Goal: Task Accomplishment & Management: Manage account settings

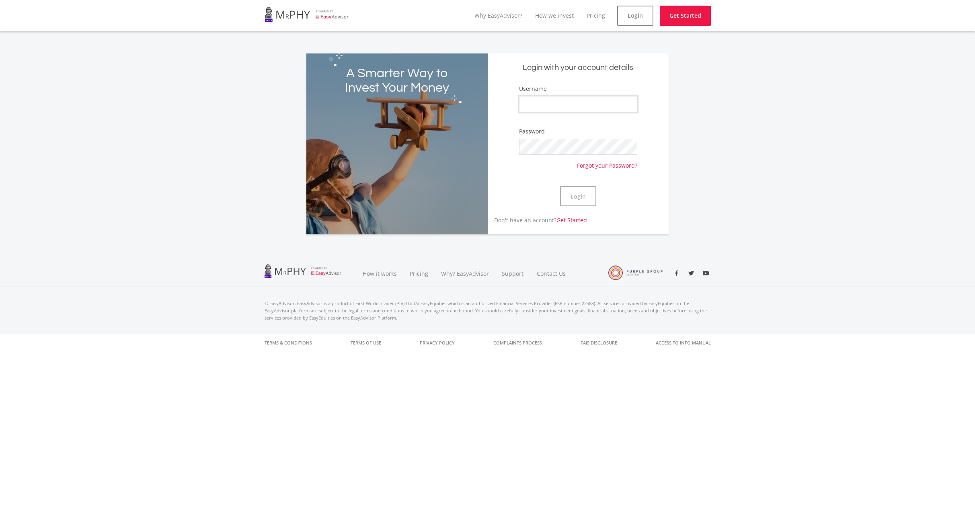
click at [580, 106] on input "Username" at bounding box center [578, 104] width 118 height 16
type input "mehluli"
click at [560, 186] on button "Login" at bounding box center [578, 196] width 36 height 20
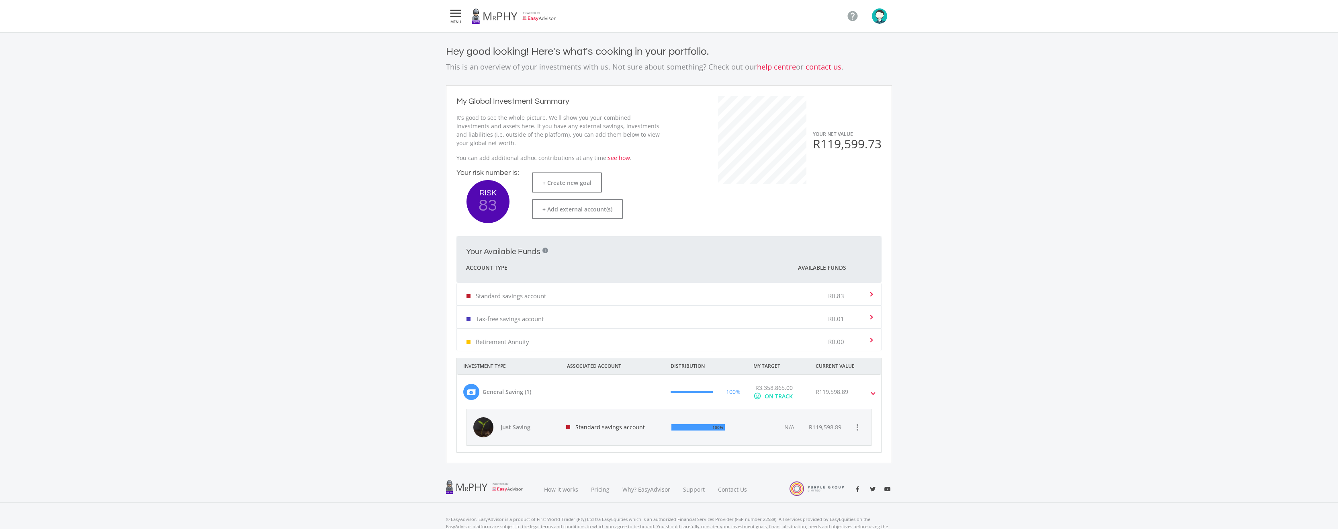
scroll to position [38, 0]
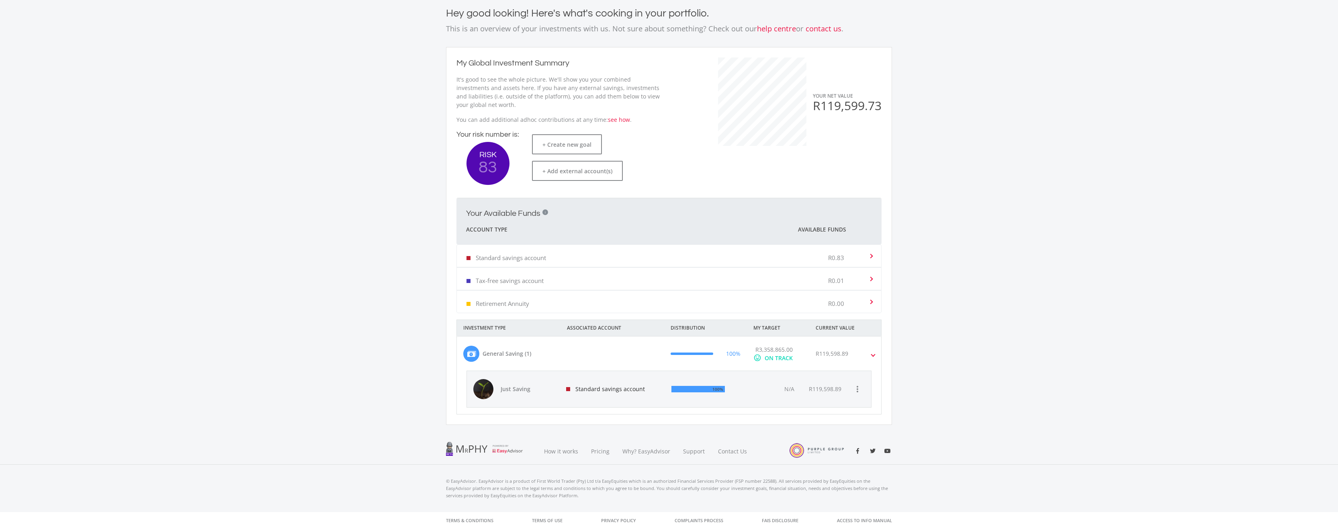
click at [770, 387] on div "N/A" at bounding box center [774, 389] width 57 height 36
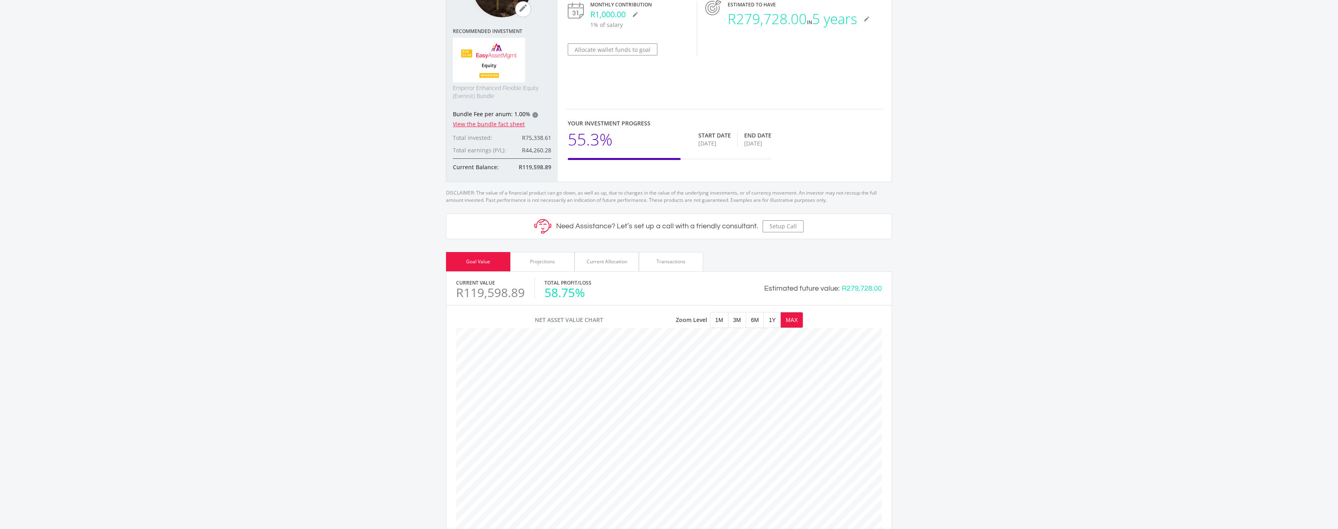
scroll to position [80, 0]
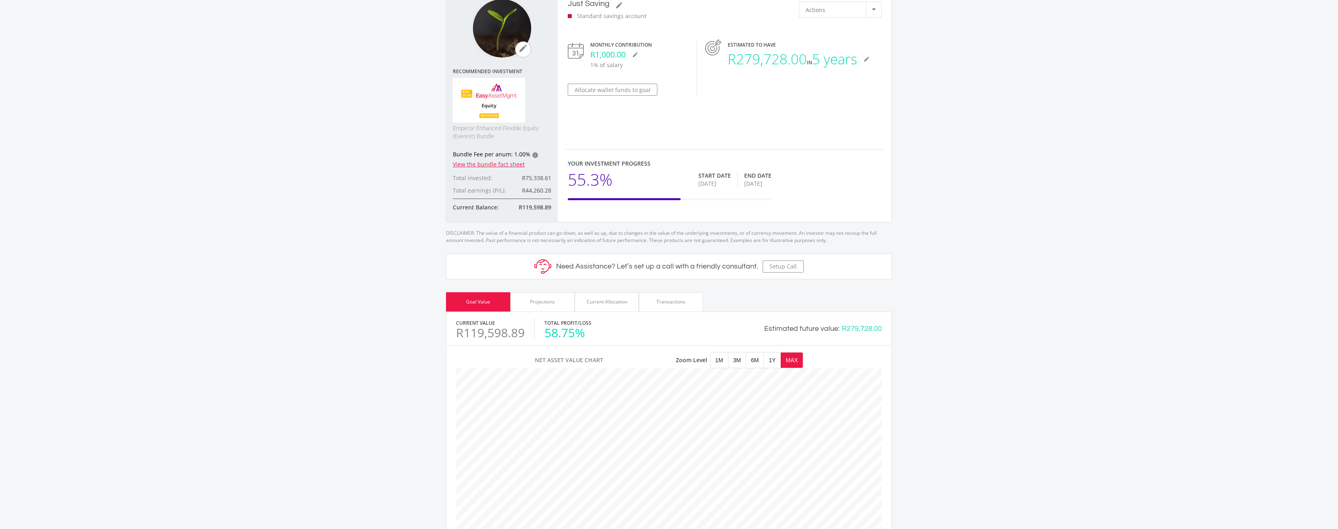
click at [595, 302] on div "Current Allocation" at bounding box center [607, 301] width 41 height 7
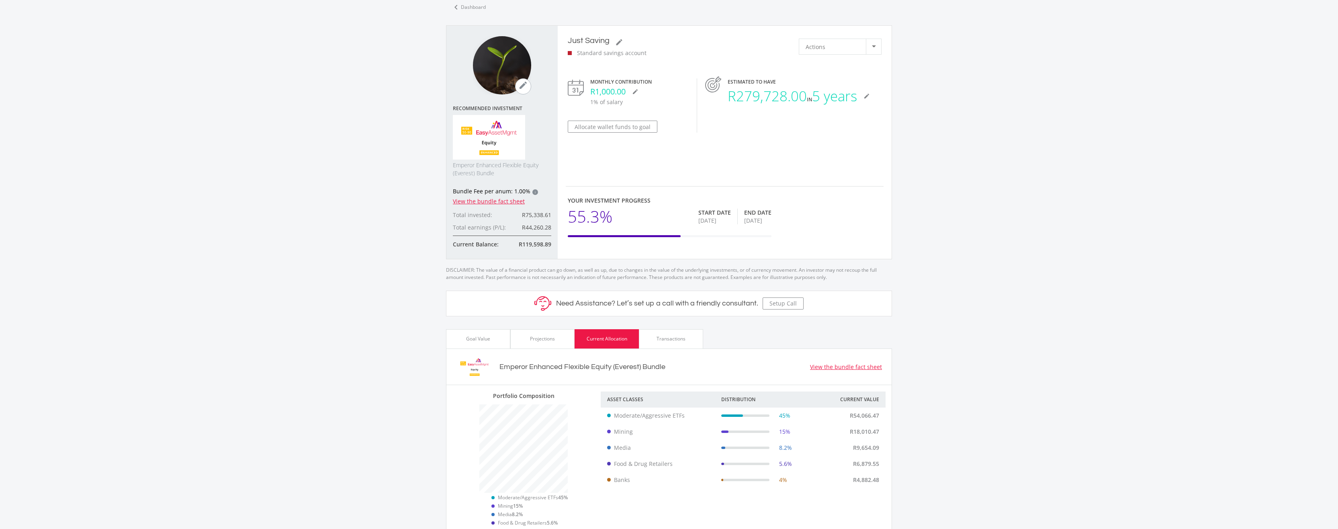
scroll to position [0, 0]
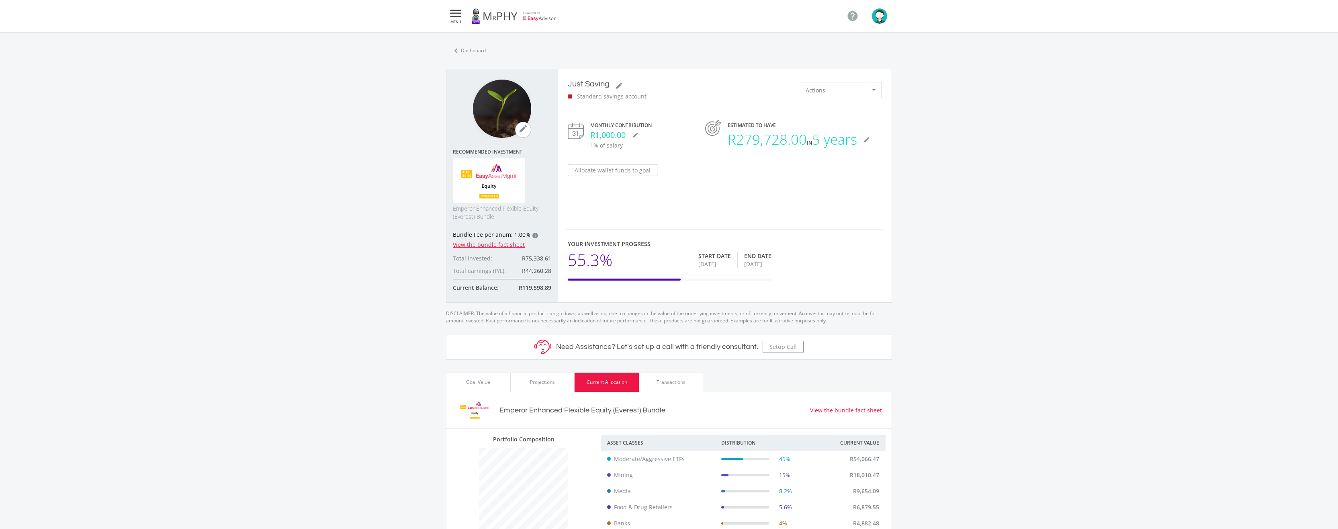
click at [457, 10] on icon "" at bounding box center [455, 13] width 14 height 10
click at [880, 18] on div at bounding box center [669, 264] width 1338 height 529
